Goal: Task Accomplishment & Management: Use online tool/utility

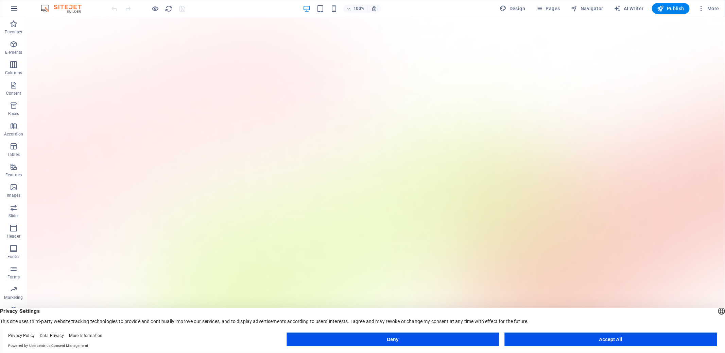
click at [15, 8] on icon "button" at bounding box center [14, 8] width 8 height 8
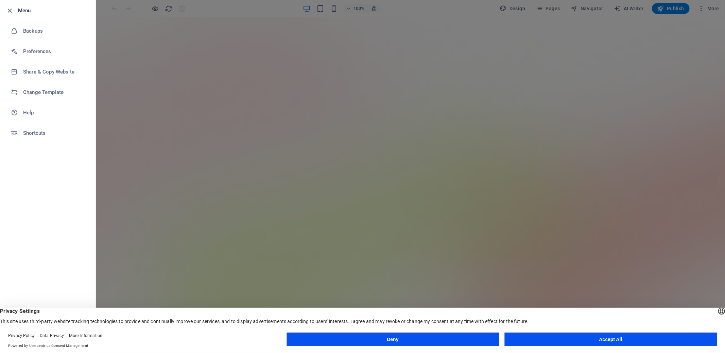
click at [678, 238] on div at bounding box center [362, 176] width 725 height 353
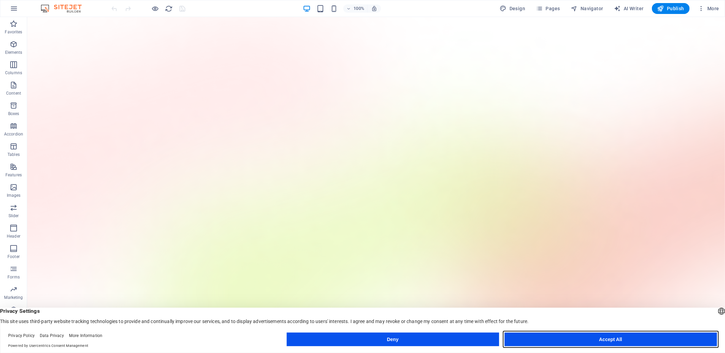
click at [626, 342] on button "Accept All" at bounding box center [611, 339] width 212 height 14
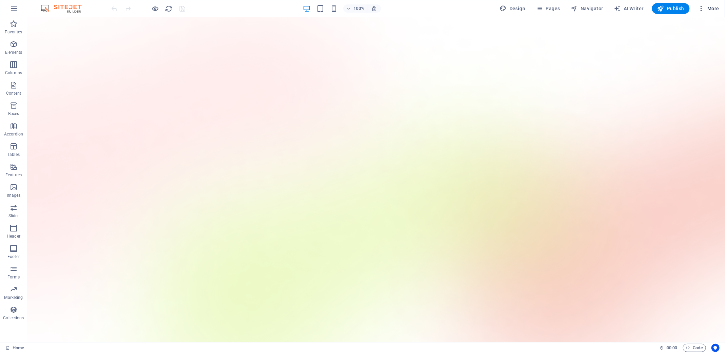
click at [700, 9] on icon "button" at bounding box center [701, 8] width 7 height 7
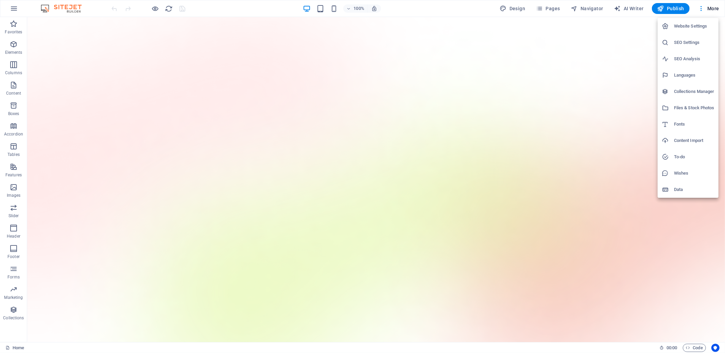
click at [636, 57] on div at bounding box center [362, 176] width 725 height 353
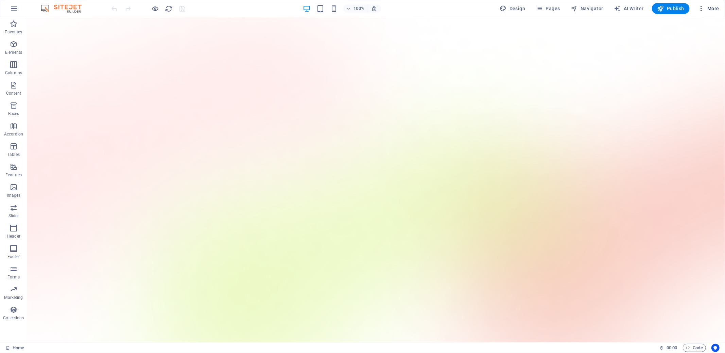
click at [702, 8] on icon "button" at bounding box center [701, 8] width 7 height 7
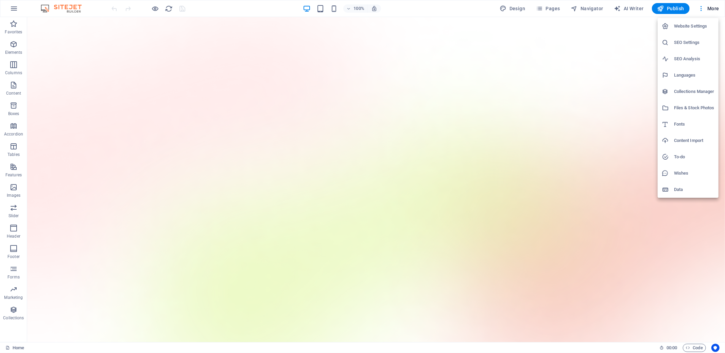
click at [694, 28] on h6 "Website Settings" at bounding box center [694, 26] width 40 height 8
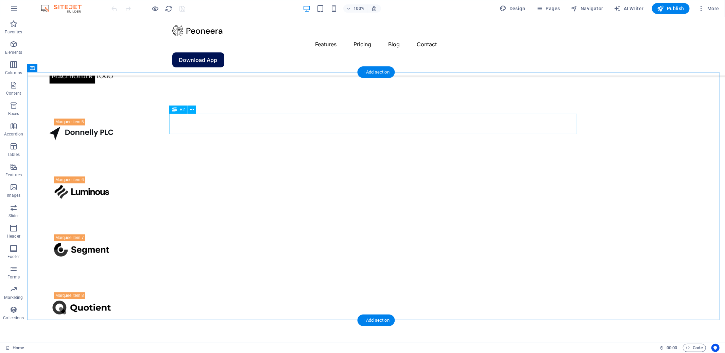
scroll to position [944, 0]
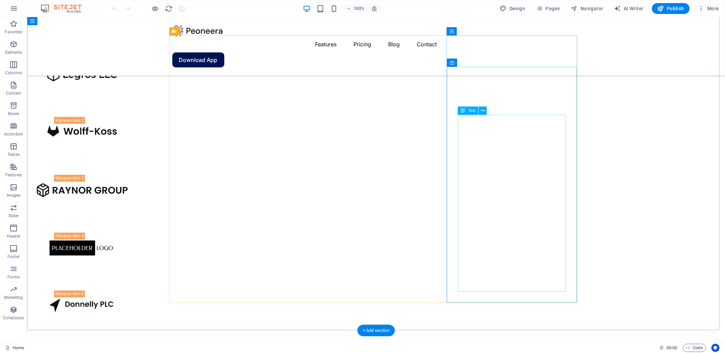
drag, startPoint x: 499, startPoint y: 116, endPoint x: 501, endPoint y: 113, distance: 3.6
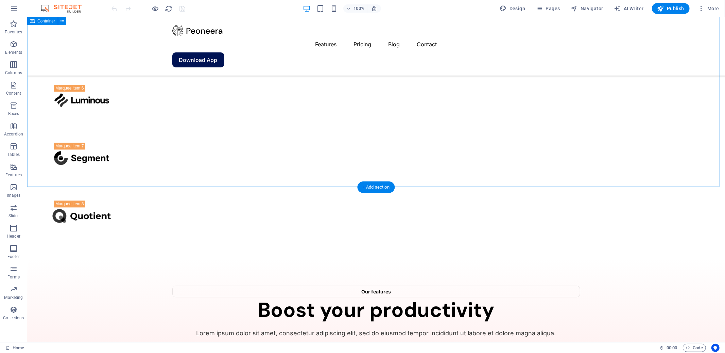
scroll to position [1030, 0]
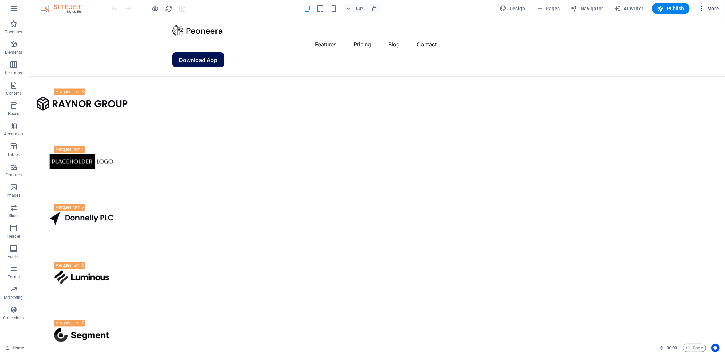
click at [700, 7] on icon "button" at bounding box center [701, 8] width 7 height 7
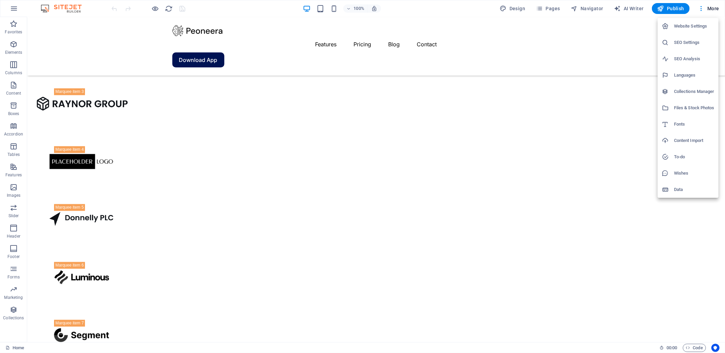
click at [641, 36] on div at bounding box center [362, 176] width 725 height 353
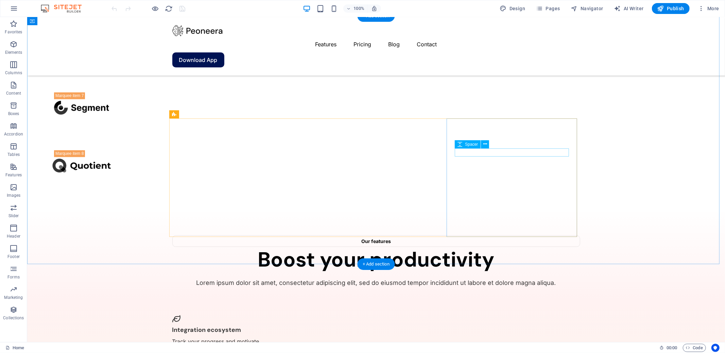
scroll to position [1449, 0]
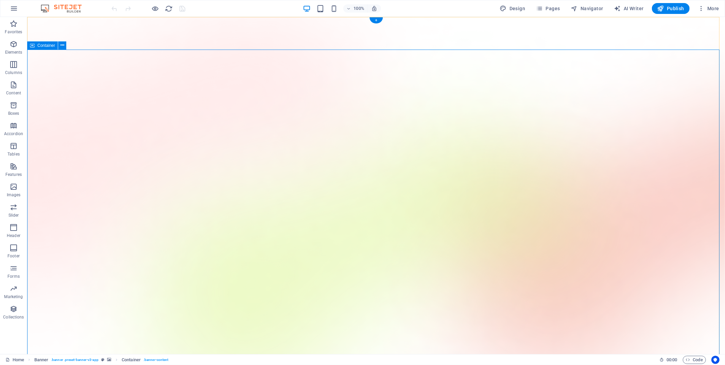
drag, startPoint x: 41, startPoint y: 244, endPoint x: 34, endPoint y: 227, distance: 18.3
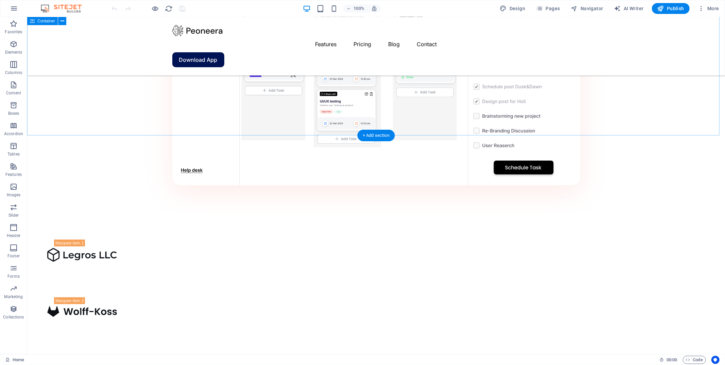
scroll to position [541, 0]
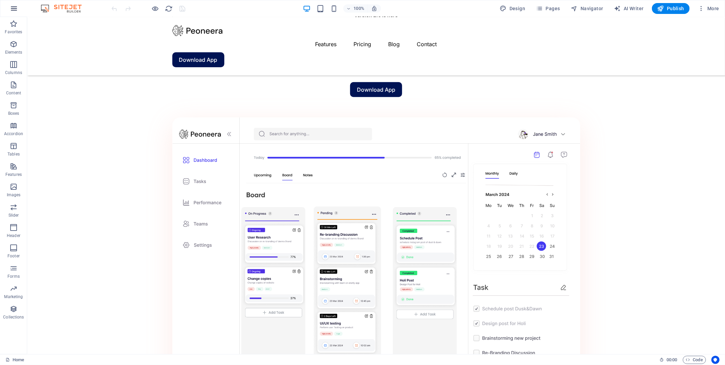
click at [10, 10] on button "button" at bounding box center [14, 8] width 16 height 16
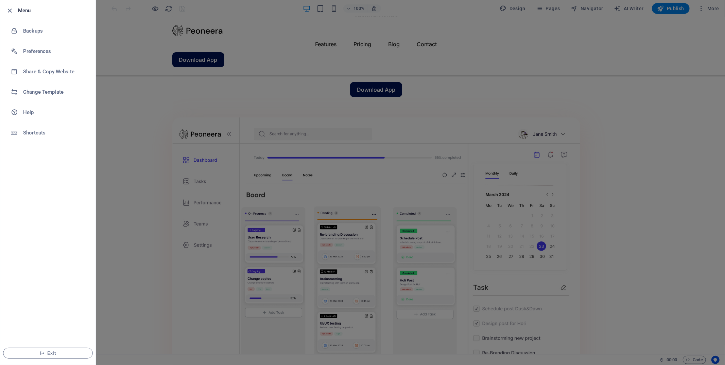
click at [18, 11] on h6 "Menu" at bounding box center [54, 10] width 72 height 8
click at [130, 125] on div at bounding box center [362, 182] width 725 height 365
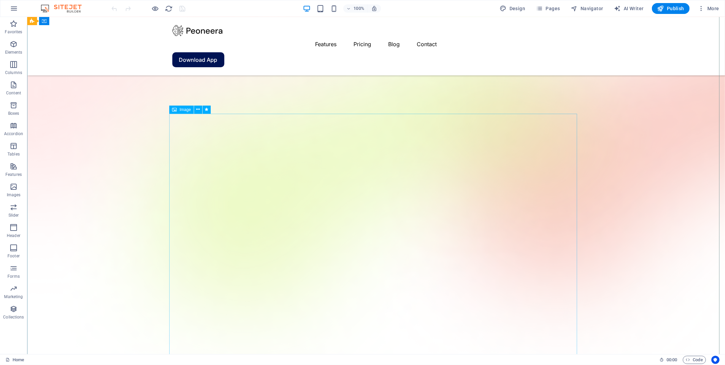
scroll to position [0, 0]
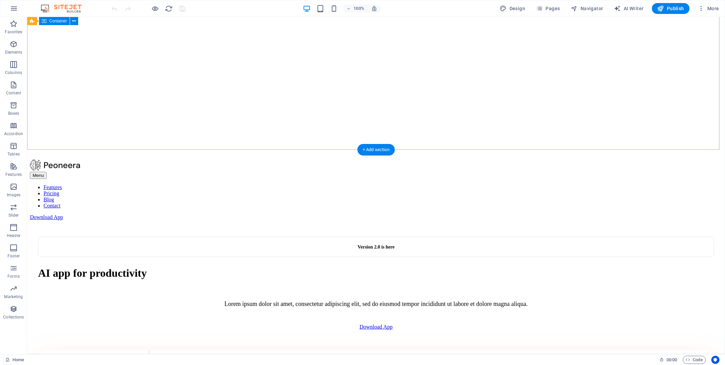
scroll to position [87, 0]
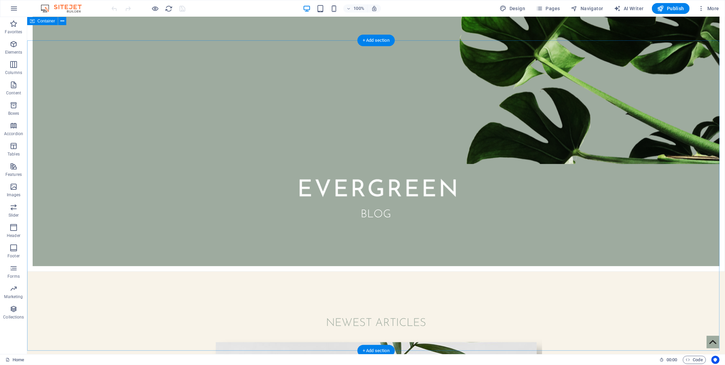
scroll to position [107, 0]
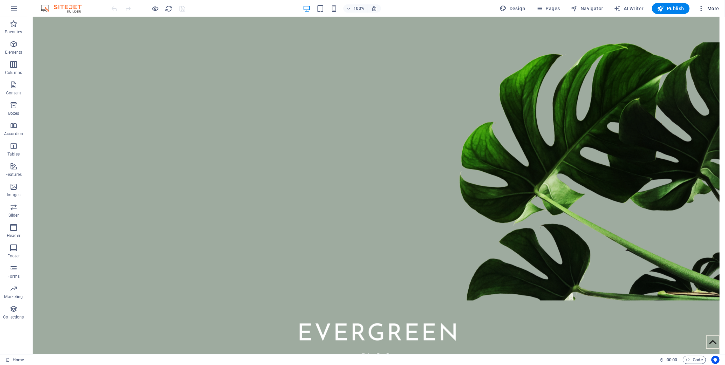
click at [702, 9] on icon "button" at bounding box center [701, 8] width 7 height 7
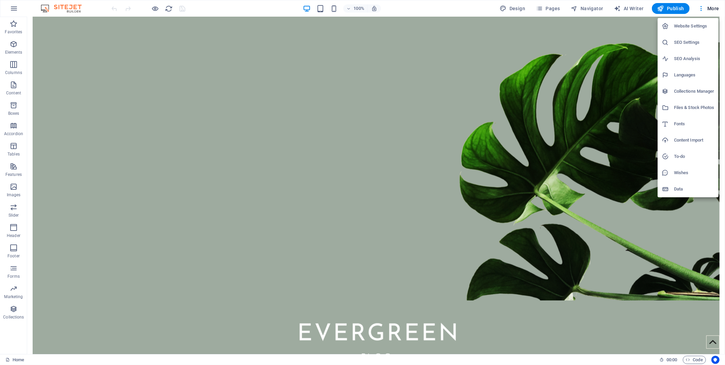
click at [619, 57] on div at bounding box center [362, 182] width 725 height 365
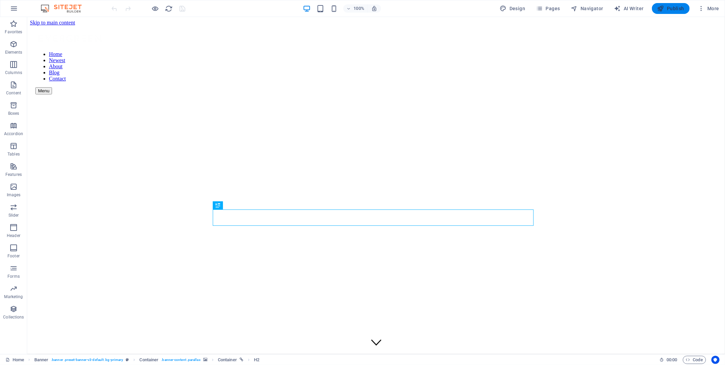
drag, startPoint x: 669, startPoint y: 10, endPoint x: 648, endPoint y: 1, distance: 22.4
click at [669, 10] on span "Publish" at bounding box center [671, 8] width 27 height 7
